Goal: Transaction & Acquisition: Purchase product/service

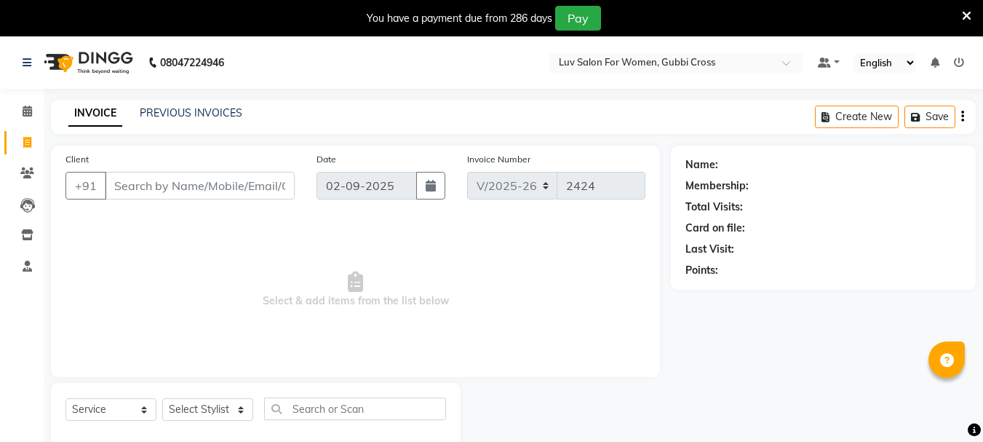
select select "7221"
select select "service"
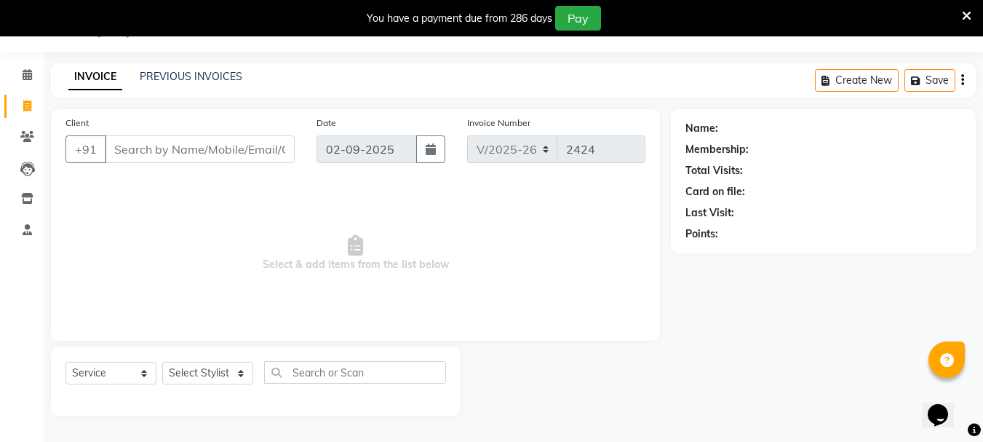
click at [136, 146] on input "Client" at bounding box center [200, 149] width 190 height 28
type input "9980100678"
click at [245, 155] on span "Add Client" at bounding box center [256, 149] width 57 height 15
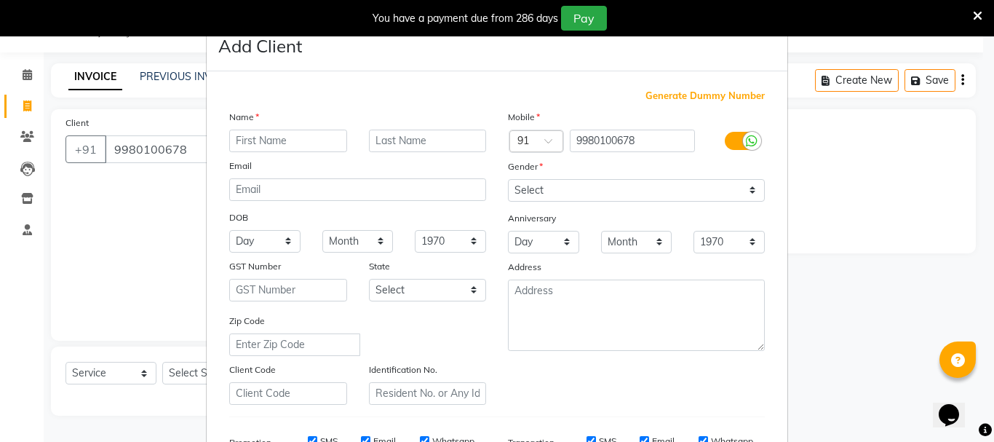
click at [269, 141] on input "text" at bounding box center [288, 140] width 118 height 23
type input "[PERSON_NAME]"
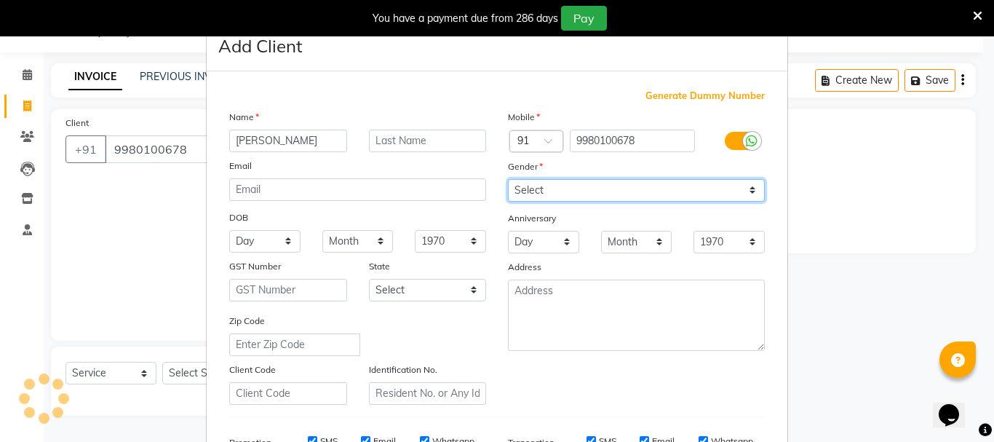
click at [588, 188] on select "Select [DEMOGRAPHIC_DATA] [DEMOGRAPHIC_DATA] Other Prefer Not To Say" at bounding box center [636, 190] width 257 height 23
select select "[DEMOGRAPHIC_DATA]"
click at [508, 179] on select "Select [DEMOGRAPHIC_DATA] [DEMOGRAPHIC_DATA] Other Prefer Not To Say" at bounding box center [636, 190] width 257 height 23
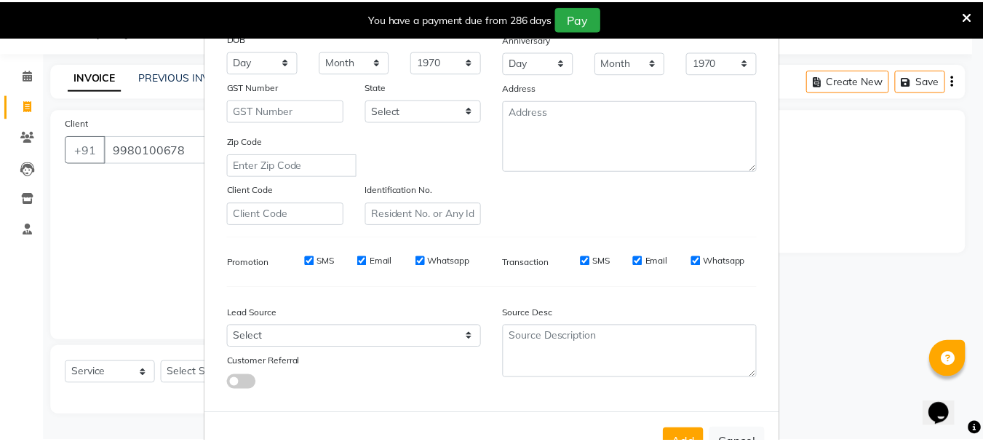
scroll to position [230, 0]
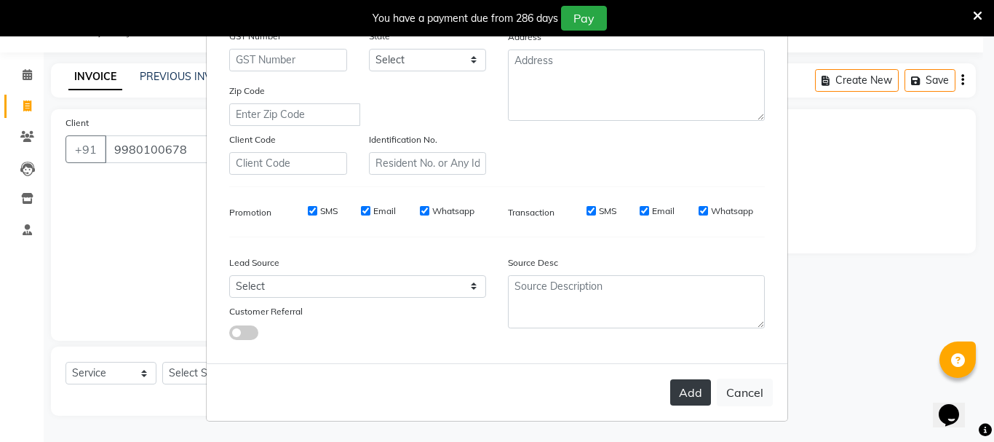
click at [688, 394] on button "Add" at bounding box center [690, 392] width 41 height 26
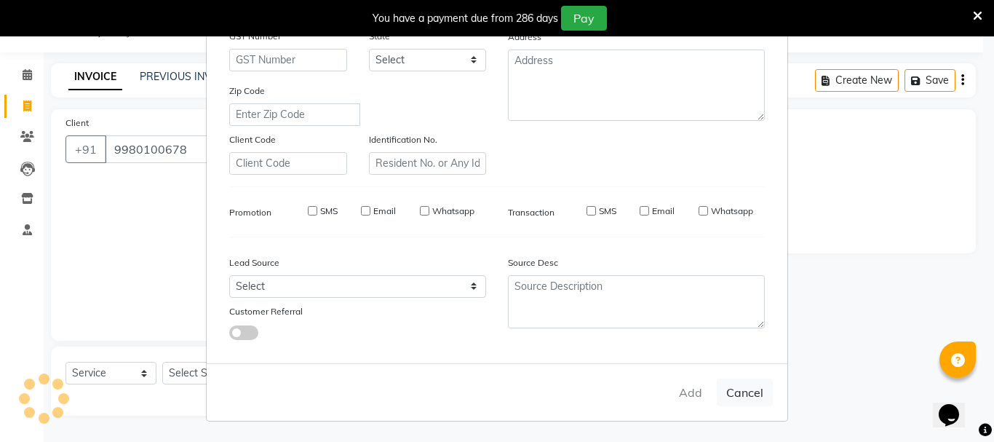
type input "99******78"
select select
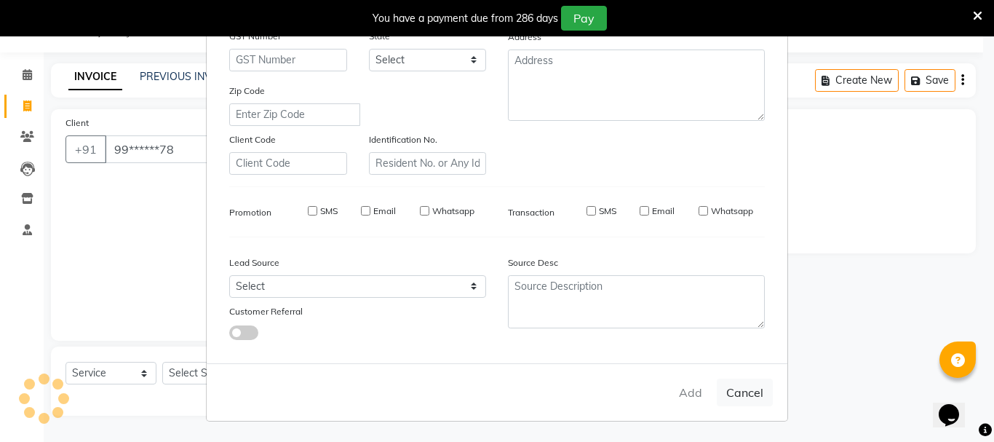
select select
checkbox input "false"
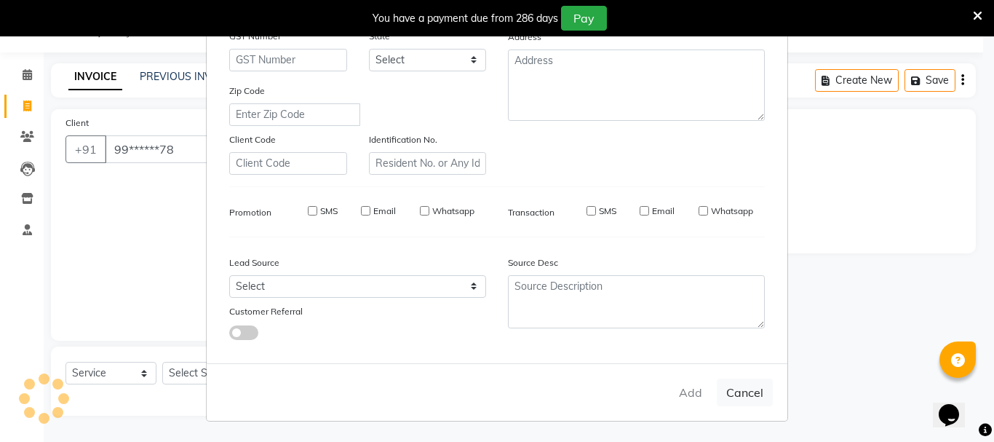
checkbox input "false"
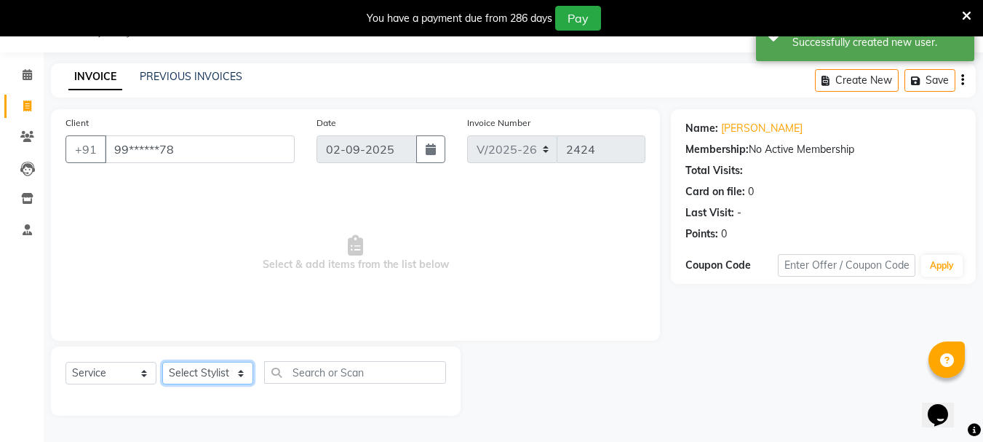
click at [209, 372] on select "Select Stylist [PERSON_NAME] Buati [PERSON_NAME] Hriatpuii [PERSON_NAME] Kimi L…" at bounding box center [207, 373] width 91 height 23
select select "85521"
click at [162, 362] on select "Select Stylist [PERSON_NAME] Buati [PERSON_NAME] Hriatpuii [PERSON_NAME] Kimi L…" at bounding box center [207, 373] width 91 height 23
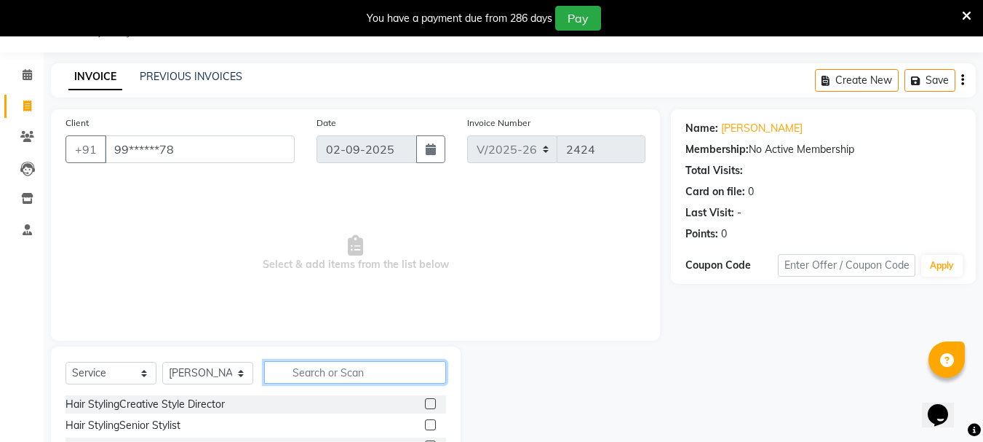
click at [336, 379] on input "text" at bounding box center [355, 372] width 182 height 23
type input "root"
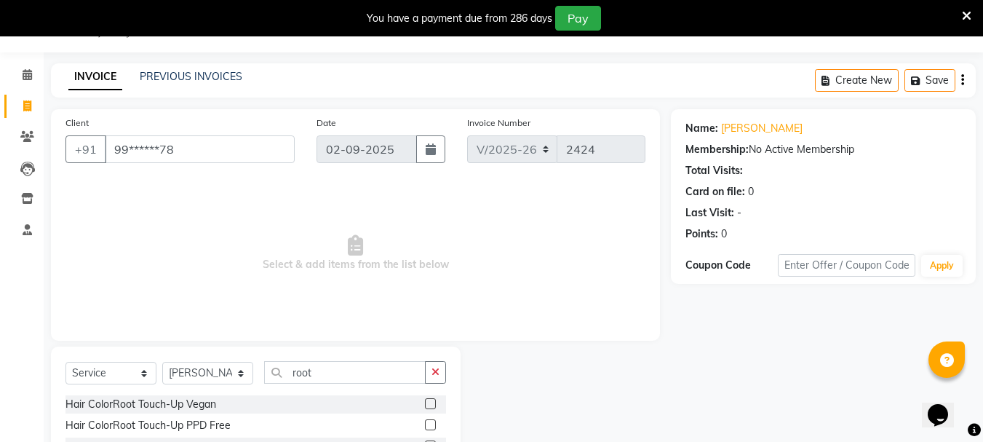
click at [430, 425] on label at bounding box center [430, 424] width 11 height 11
click at [430, 425] on input "checkbox" at bounding box center [429, 424] width 9 height 9
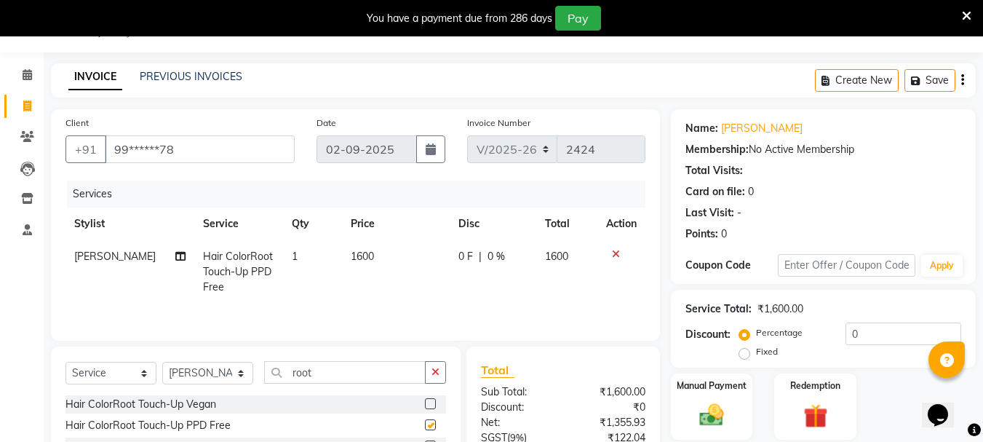
checkbox input "false"
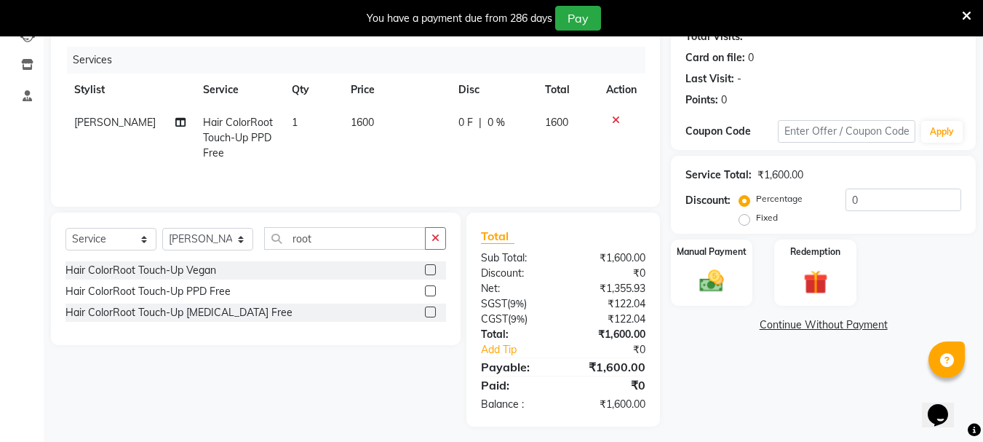
scroll to position [177, 0]
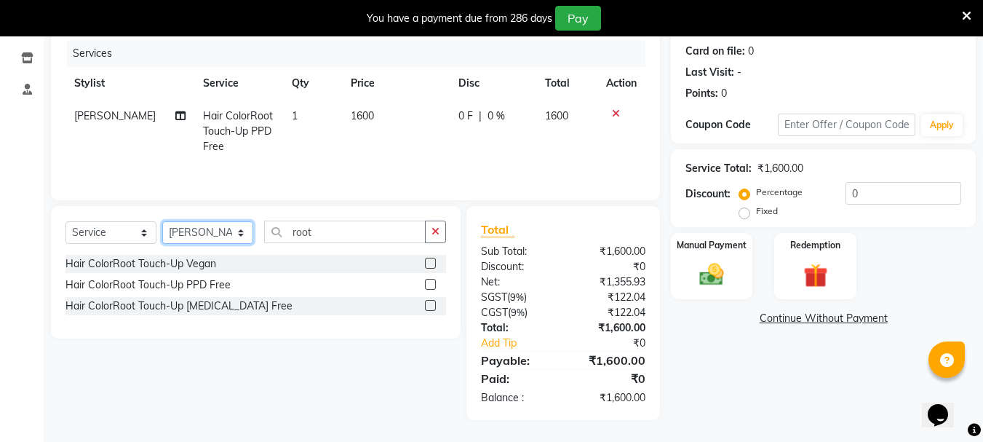
click at [190, 231] on select "Select Stylist [PERSON_NAME] Buati [PERSON_NAME] Hriatpuii [PERSON_NAME] Kimi L…" at bounding box center [207, 232] width 91 height 23
select select "71440"
click at [162, 221] on select "Select Stylist [PERSON_NAME] Buati [PERSON_NAME] Hriatpuii [PERSON_NAME] Kimi L…" at bounding box center [207, 232] width 91 height 23
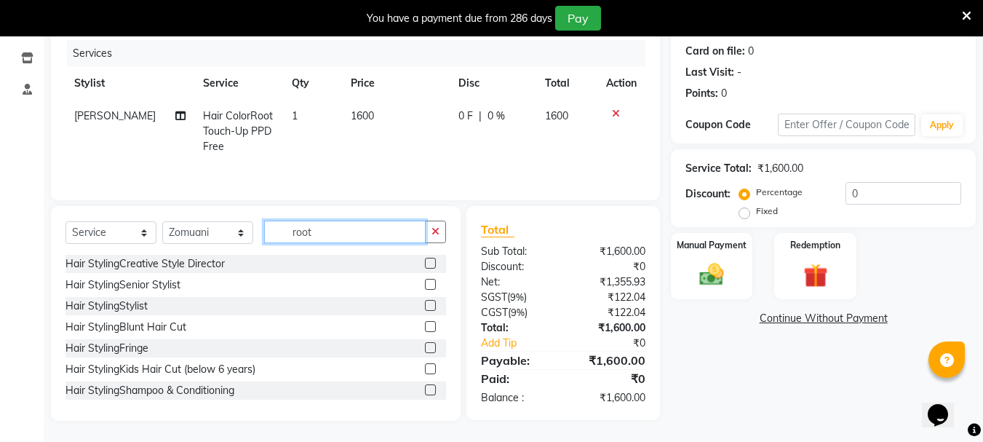
click at [372, 232] on input "root" at bounding box center [344, 231] width 161 height 23
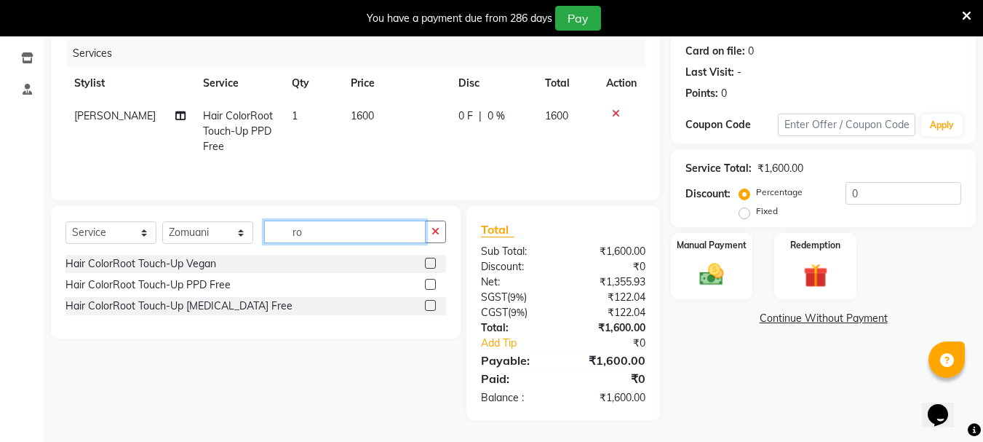
type input "r"
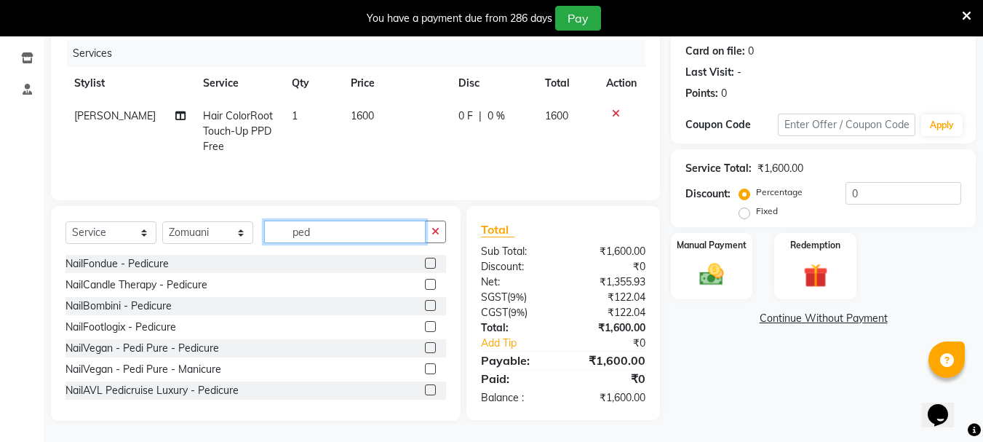
type input "ped"
click at [425, 257] on div at bounding box center [435, 264] width 21 height 18
click at [425, 261] on label at bounding box center [430, 262] width 11 height 11
click at [425, 261] on input "checkbox" at bounding box center [429, 263] width 9 height 9
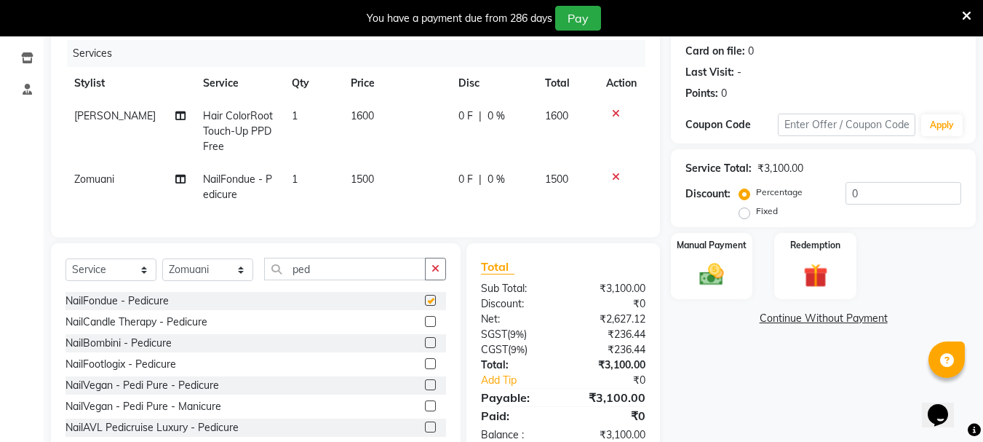
checkbox input "false"
click at [880, 194] on input "0" at bounding box center [903, 193] width 116 height 23
type input "2"
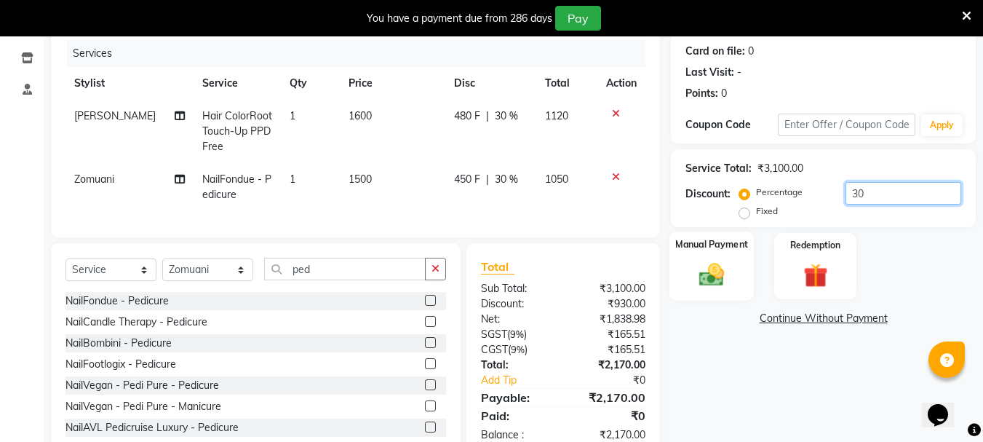
type input "30"
click at [686, 274] on div "Manual Payment" at bounding box center [711, 265] width 85 height 69
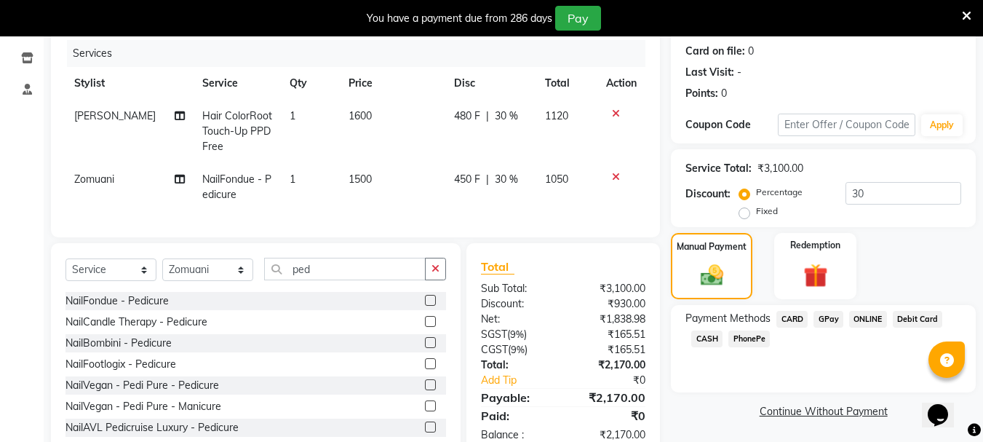
click at [795, 320] on span "CARD" at bounding box center [791, 319] width 31 height 17
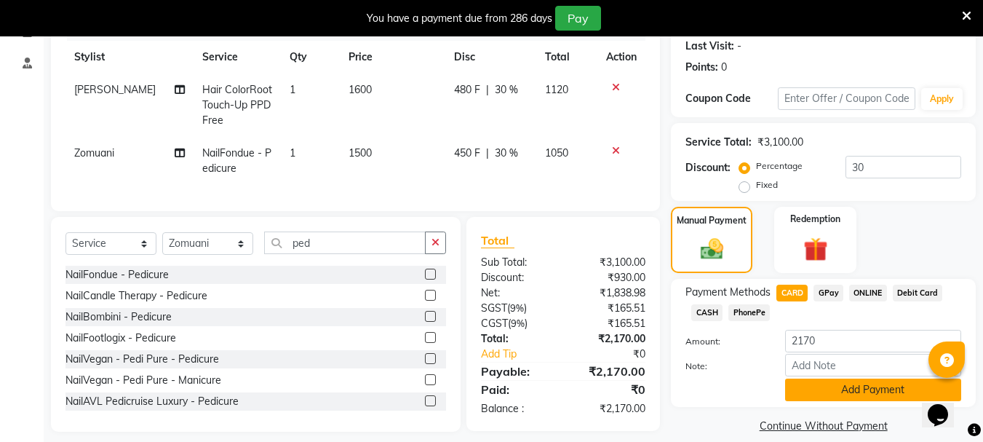
scroll to position [225, 0]
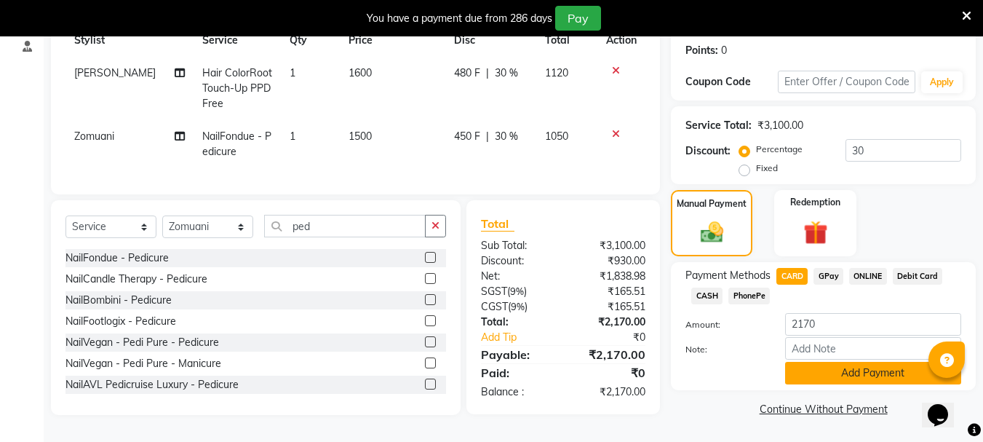
click at [810, 375] on button "Add Payment" at bounding box center [873, 373] width 176 height 23
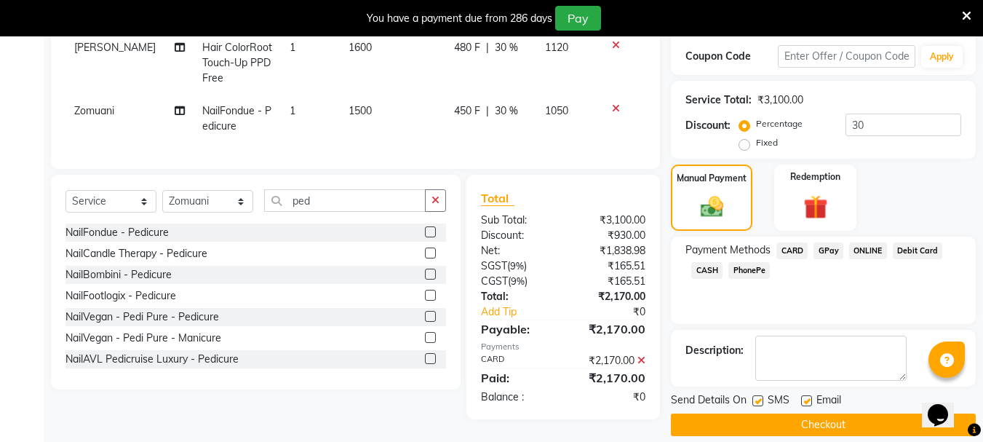
scroll to position [261, 0]
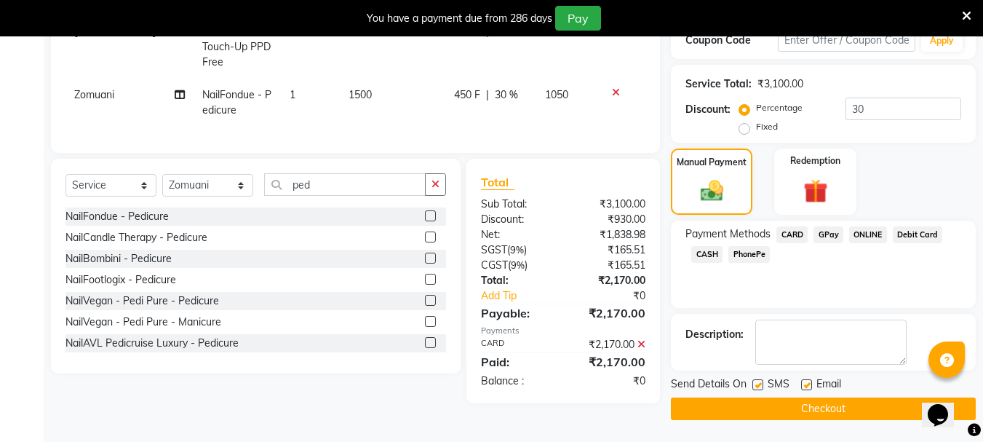
click at [786, 406] on button "Checkout" at bounding box center [823, 408] width 305 height 23
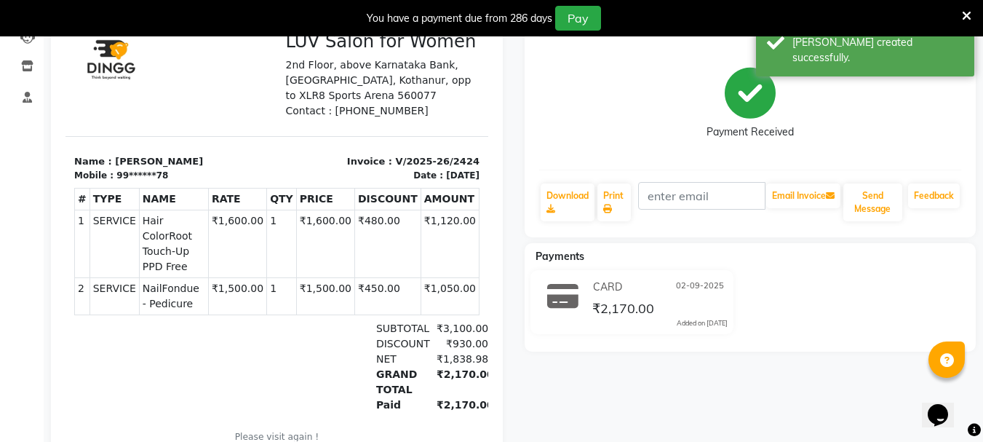
scroll to position [74, 0]
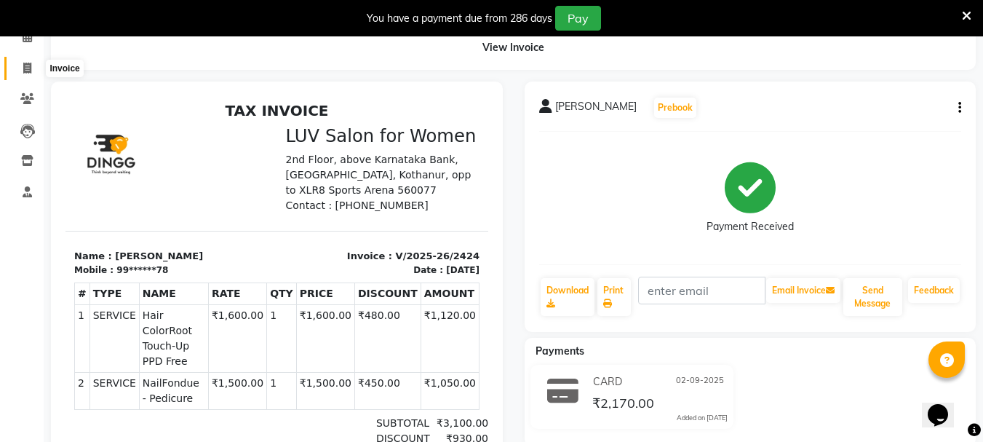
click at [21, 68] on span at bounding box center [27, 68] width 25 height 17
select select "service"
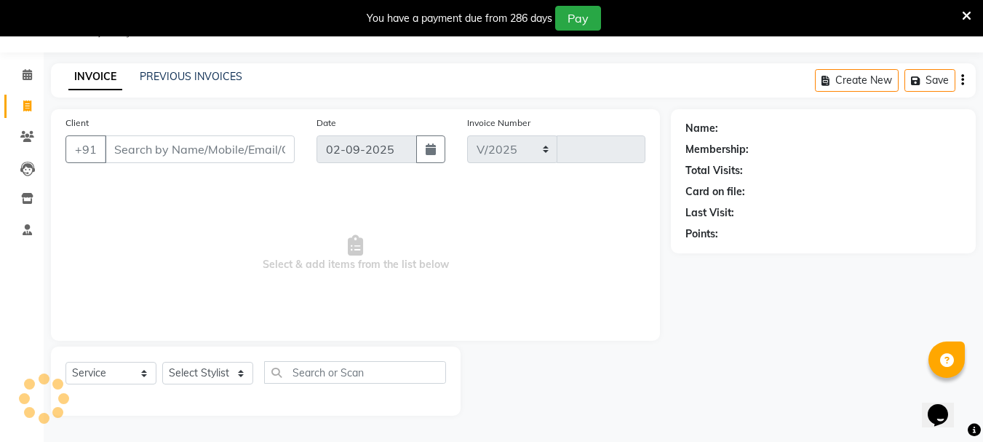
scroll to position [36, 0]
select select "7221"
type input "2425"
click at [164, 155] on input "Client" at bounding box center [200, 149] width 190 height 28
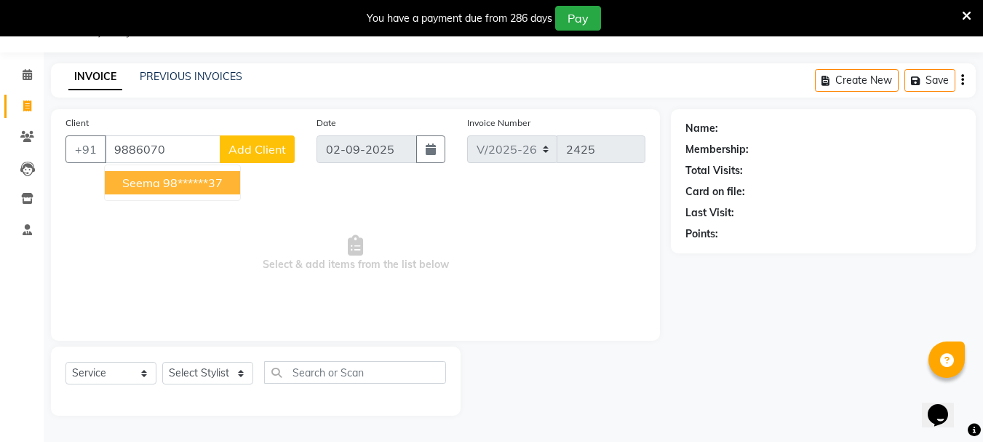
click at [146, 180] on span "Seema" at bounding box center [141, 182] width 38 height 15
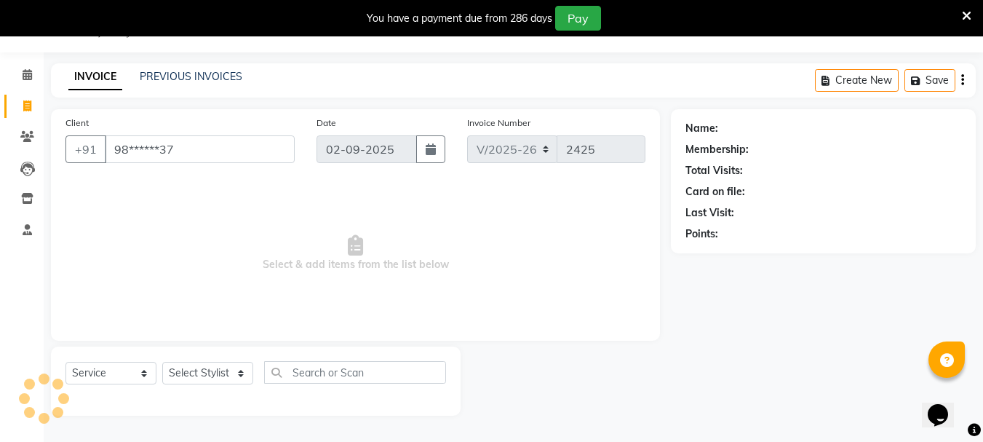
type input "98******37"
select select "1: Object"
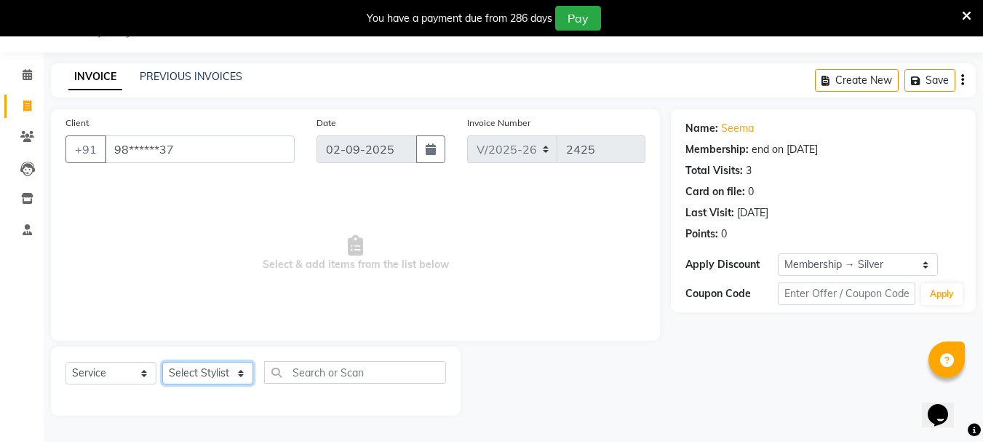
click at [207, 375] on select "Select Stylist [PERSON_NAME] Buati [PERSON_NAME] Hriatpuii [PERSON_NAME] Kimi L…" at bounding box center [207, 373] width 91 height 23
select select "64240"
click at [162, 362] on select "Select Stylist [PERSON_NAME] Buati [PERSON_NAME] Hriatpuii [PERSON_NAME] Kimi L…" at bounding box center [207, 373] width 91 height 23
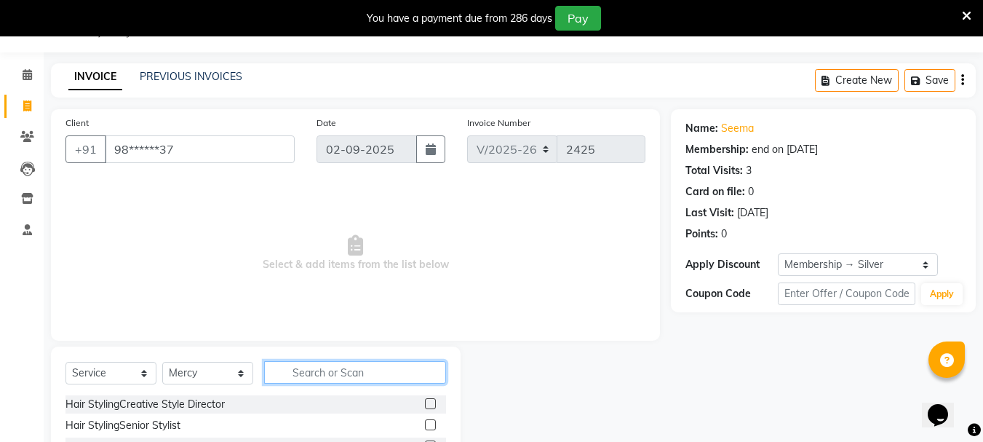
click at [346, 366] on input "text" at bounding box center [355, 372] width 182 height 23
type input "bot"
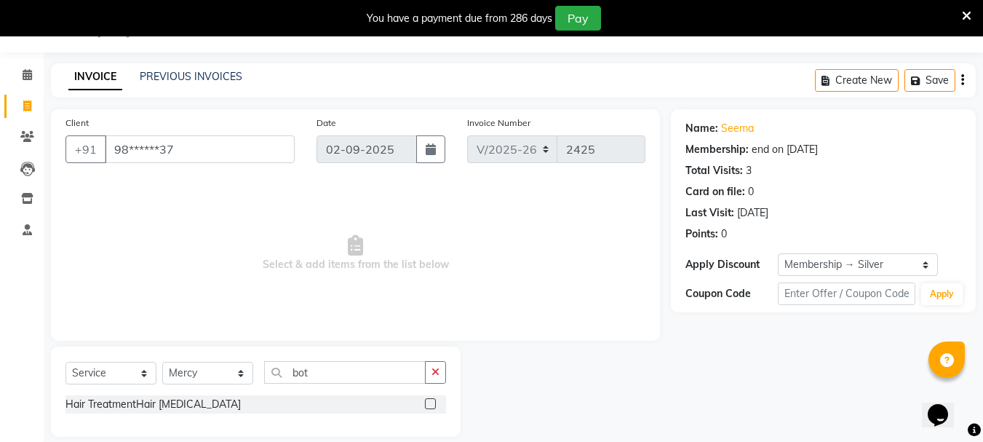
click at [427, 401] on label at bounding box center [430, 403] width 11 height 11
click at [427, 401] on input "checkbox" at bounding box center [429, 403] width 9 height 9
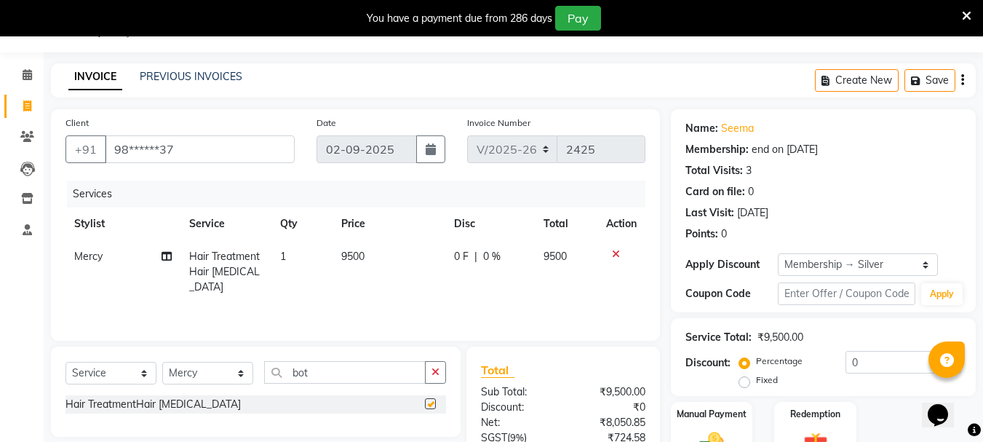
checkbox input "false"
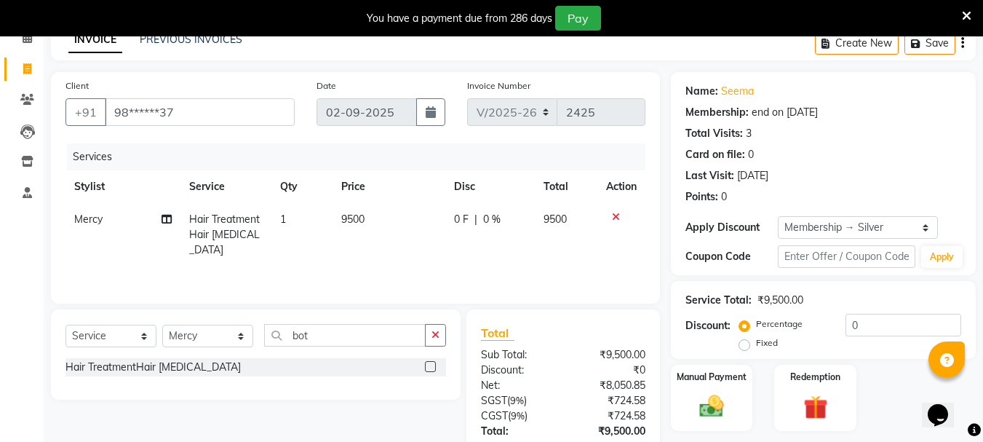
scroll to position [109, 0]
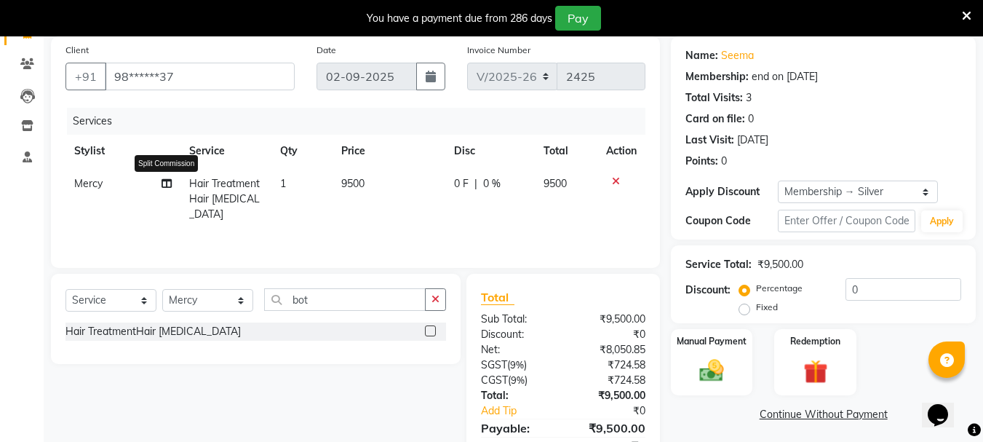
click at [167, 185] on icon at bounding box center [166, 183] width 10 height 10
select select "64240"
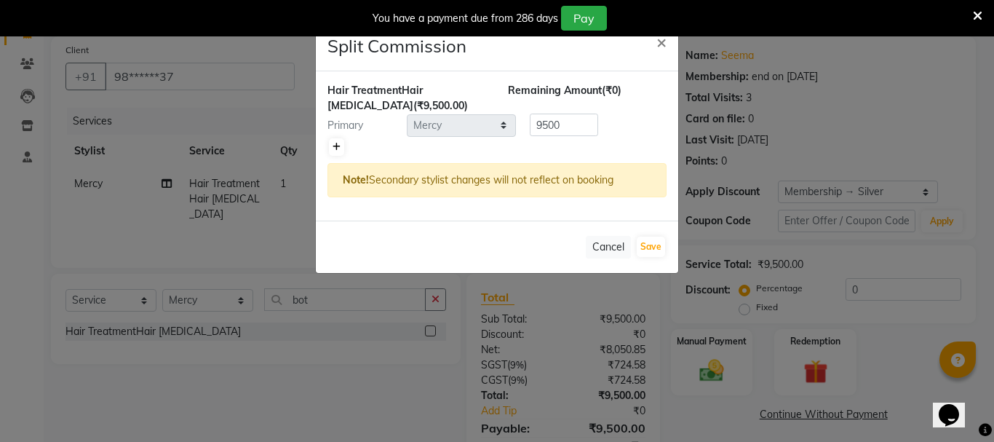
click at [343, 143] on link at bounding box center [336, 146] width 15 height 17
type input "4750"
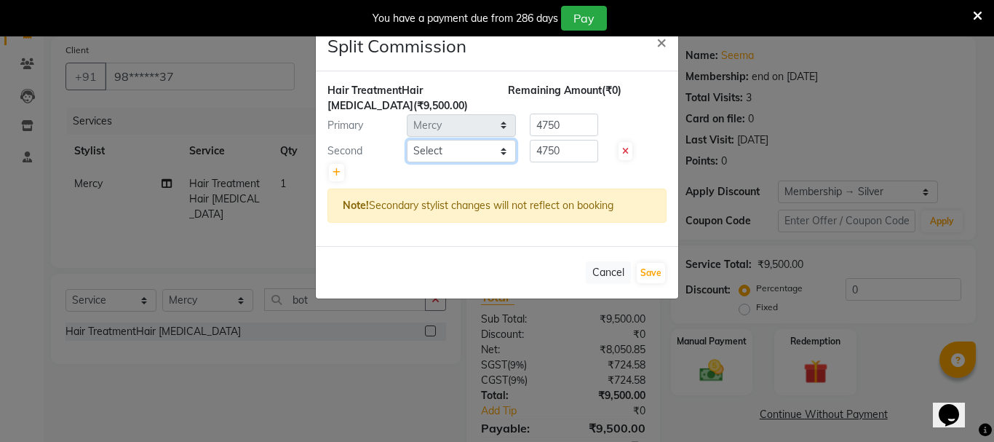
click at [463, 151] on select "Select [PERSON_NAME] [PERSON_NAME] Hriatpuii [PERSON_NAME] Kimi LUV Salon Manag…" at bounding box center [461, 151] width 109 height 23
select select "64242"
click at [407, 140] on select "Select [PERSON_NAME] [PERSON_NAME] Hriatpuii [PERSON_NAME] Kimi LUV Salon Manag…" at bounding box center [461, 151] width 109 height 23
click at [652, 271] on button "Save" at bounding box center [650, 273] width 28 height 20
select select "Select"
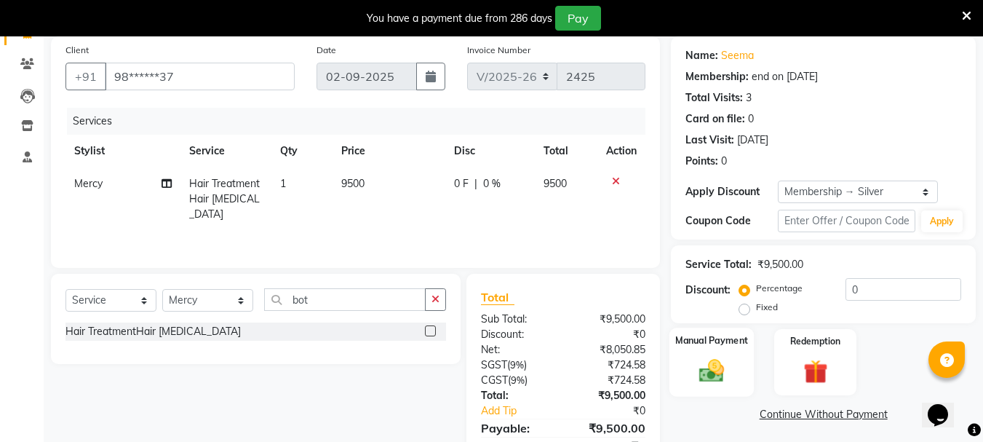
click at [720, 341] on label "Manual Payment" at bounding box center [711, 340] width 73 height 14
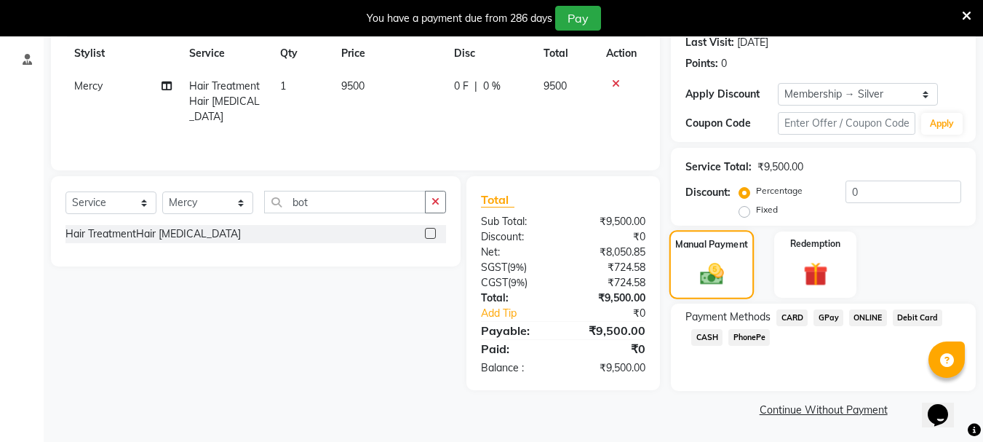
scroll to position [207, 0]
click at [796, 321] on span "CARD" at bounding box center [791, 316] width 31 height 17
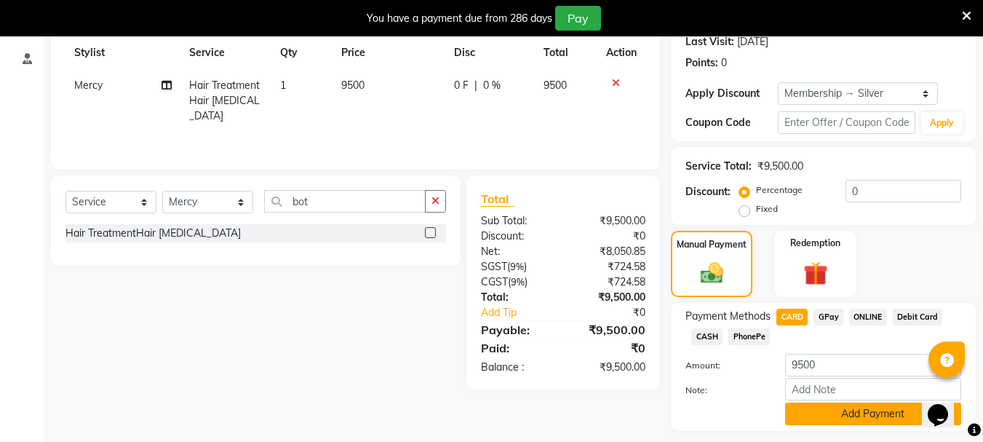
click at [819, 410] on button "Add Payment" at bounding box center [873, 413] width 176 height 23
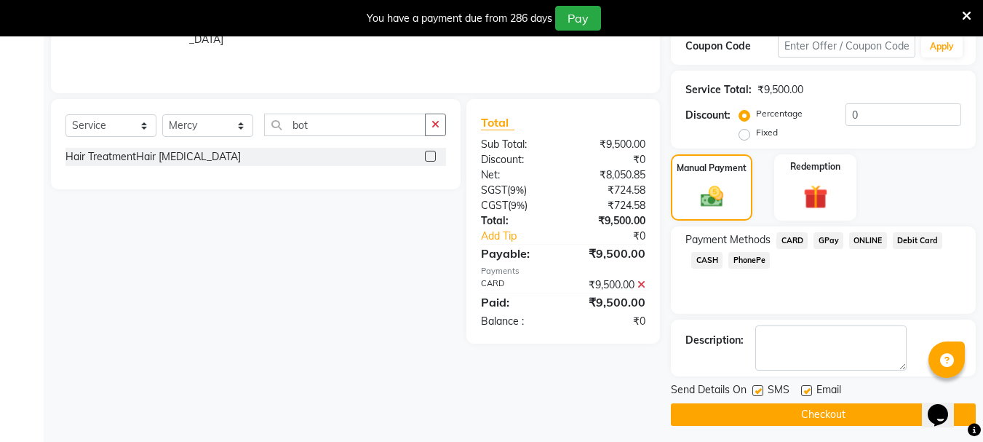
scroll to position [289, 0]
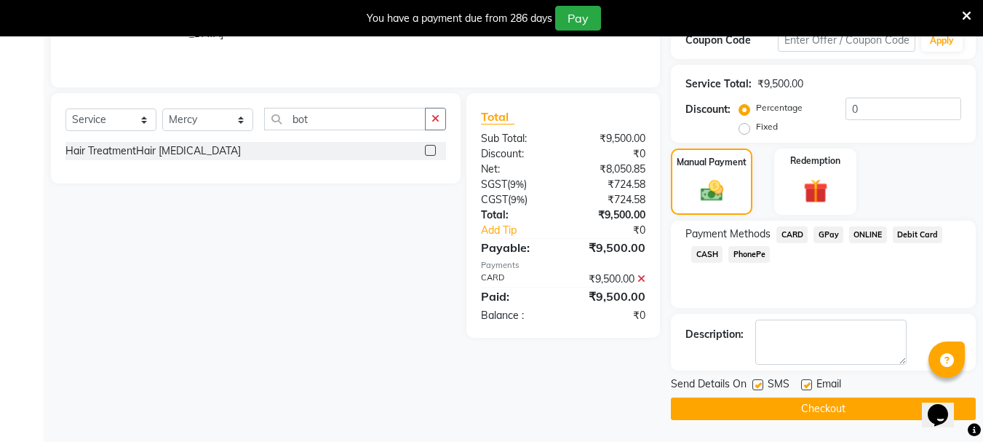
click at [807, 405] on button "Checkout" at bounding box center [823, 408] width 305 height 23
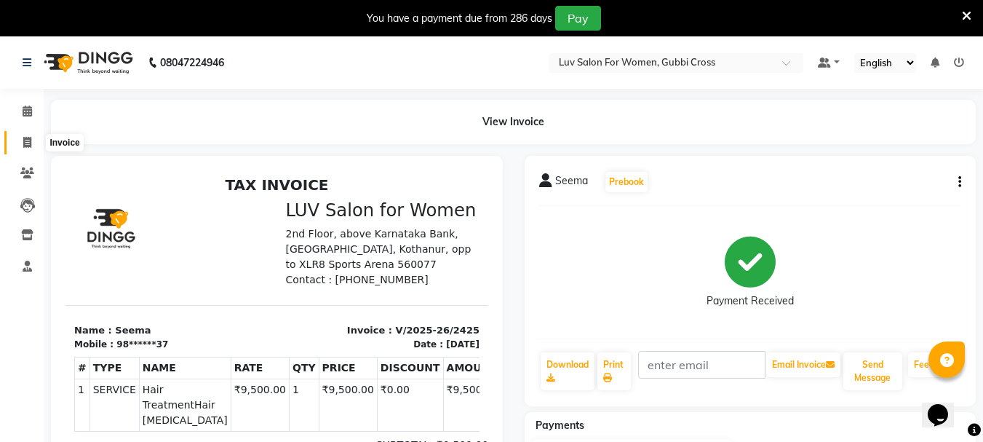
click at [25, 140] on icon at bounding box center [27, 142] width 8 height 11
select select "service"
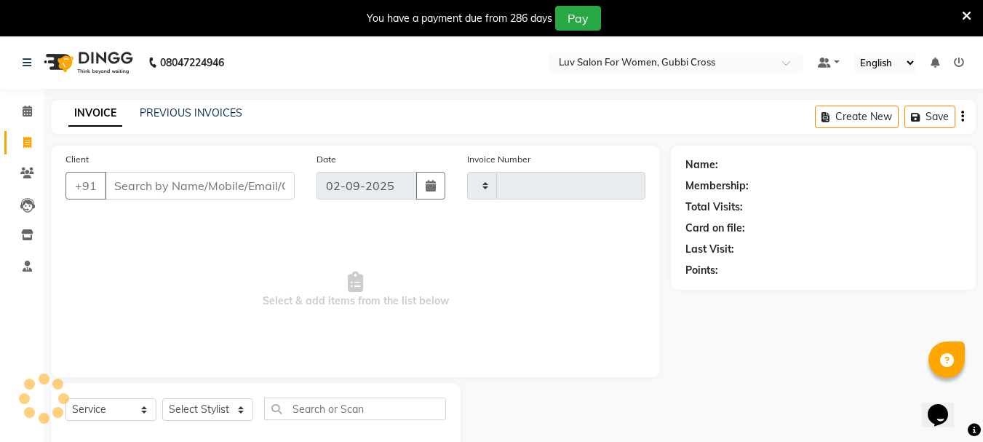
scroll to position [36, 0]
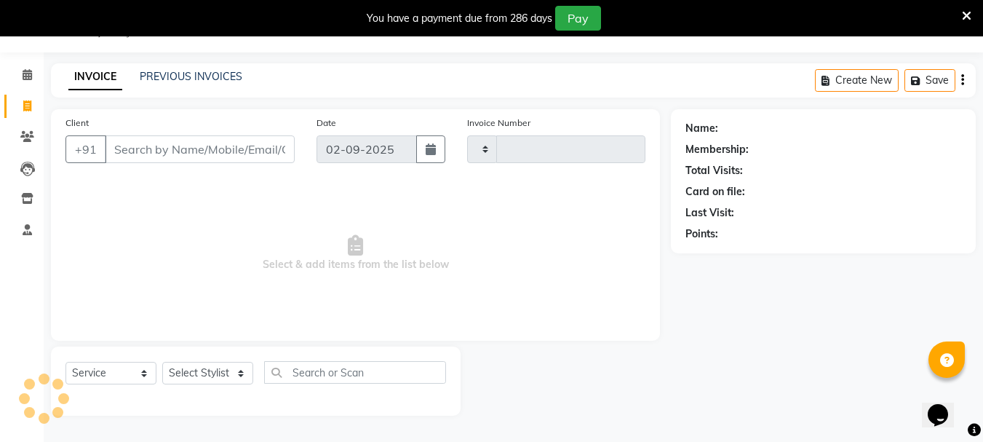
type input "2426"
select select "7221"
click at [207, 148] on input "Client" at bounding box center [200, 149] width 190 height 28
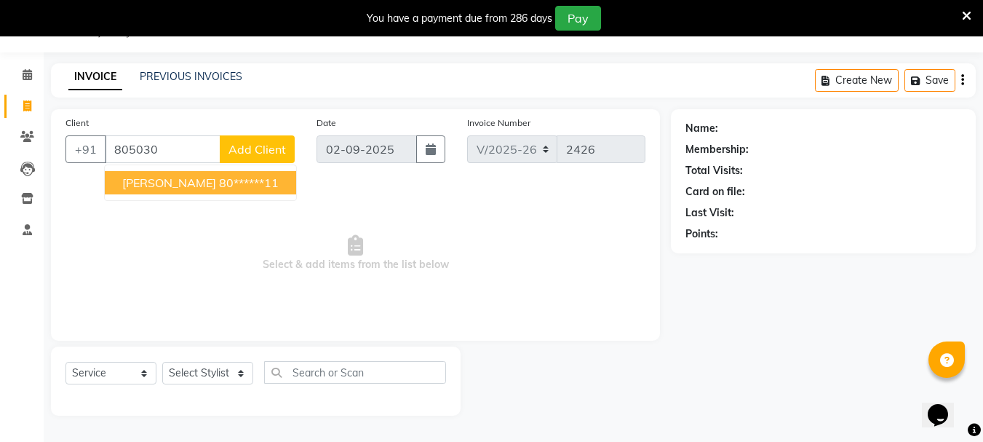
click at [219, 180] on ngb-highlight "80******11" at bounding box center [249, 182] width 60 height 15
type input "80******11"
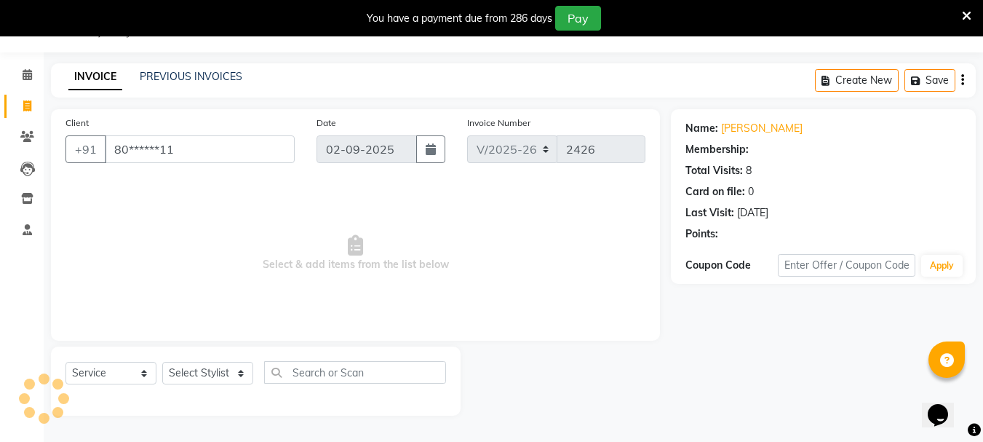
select select "1: Object"
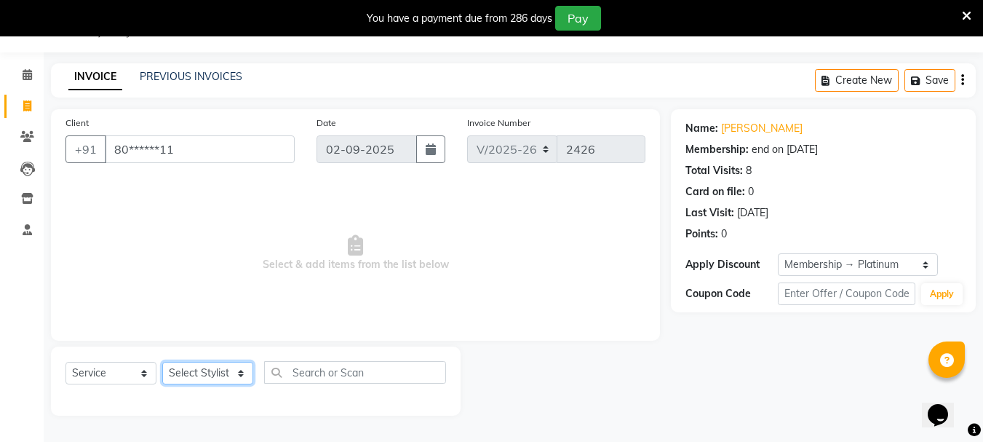
click at [177, 372] on select "Select Stylist [PERSON_NAME] Buati [PERSON_NAME] Hriatpuii [PERSON_NAME] Kimi L…" at bounding box center [207, 373] width 91 height 23
select select "85521"
click at [162, 362] on select "Select Stylist [PERSON_NAME] Buati [PERSON_NAME] Hriatpuii [PERSON_NAME] Kimi L…" at bounding box center [207, 373] width 91 height 23
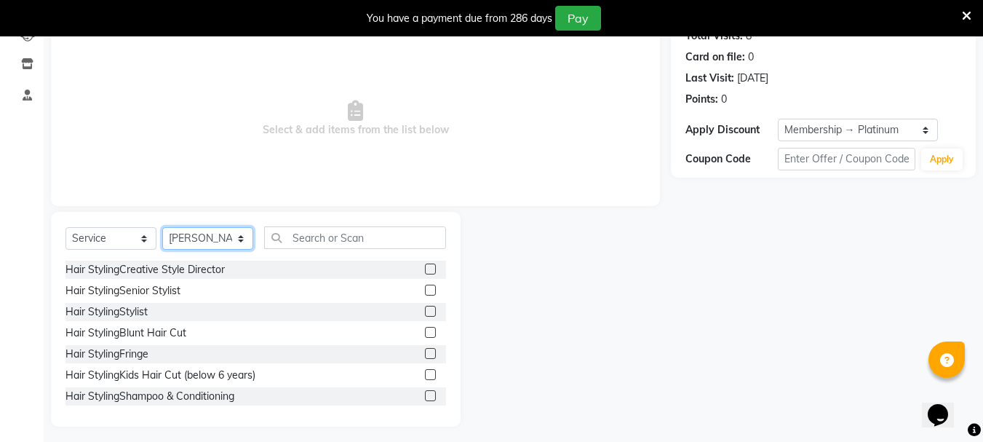
scroll to position [177, 0]
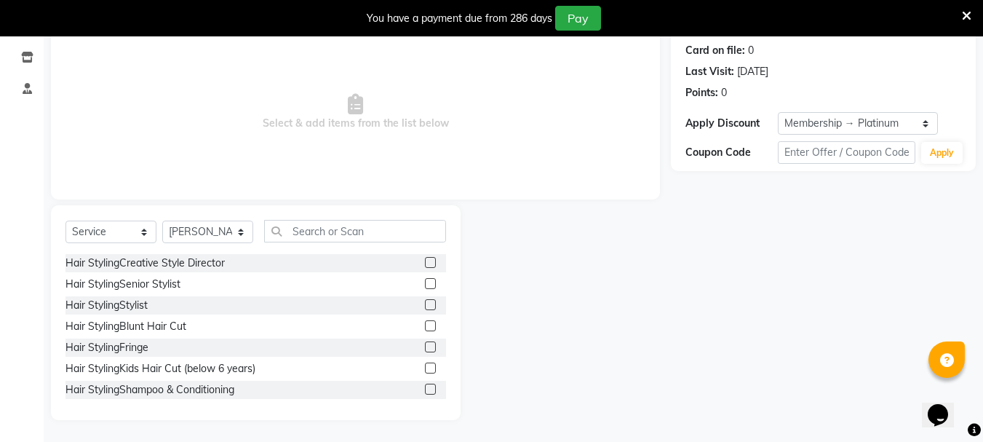
click at [425, 388] on label at bounding box center [430, 388] width 11 height 11
click at [425, 388] on input "checkbox" at bounding box center [429, 389] width 9 height 9
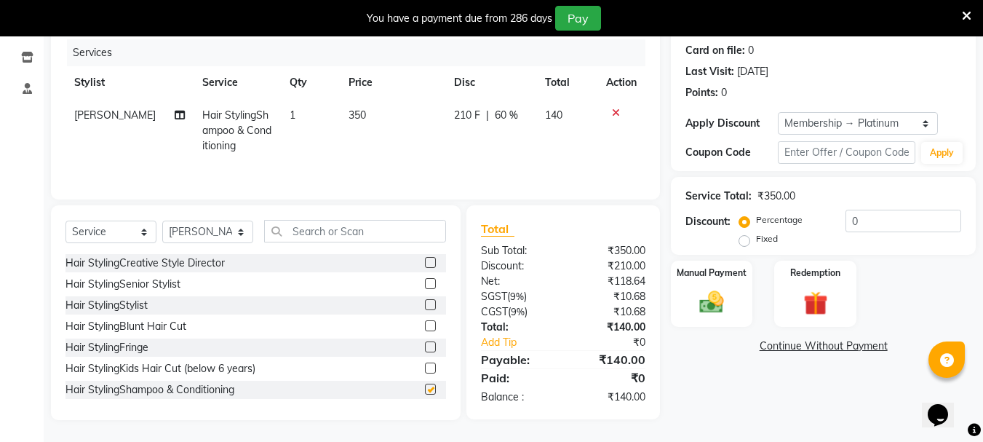
checkbox input "false"
click at [712, 300] on img at bounding box center [711, 301] width 41 height 29
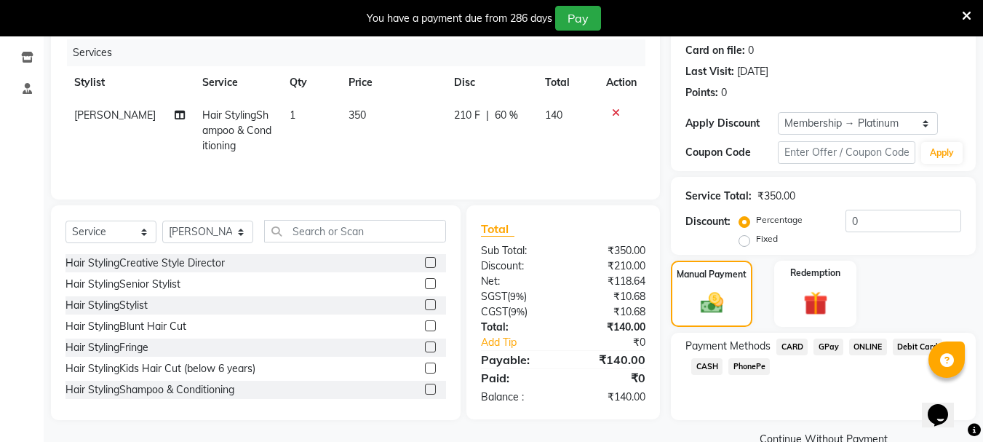
click at [796, 345] on span "CARD" at bounding box center [791, 346] width 31 height 17
